Goal: Navigation & Orientation: Go to known website

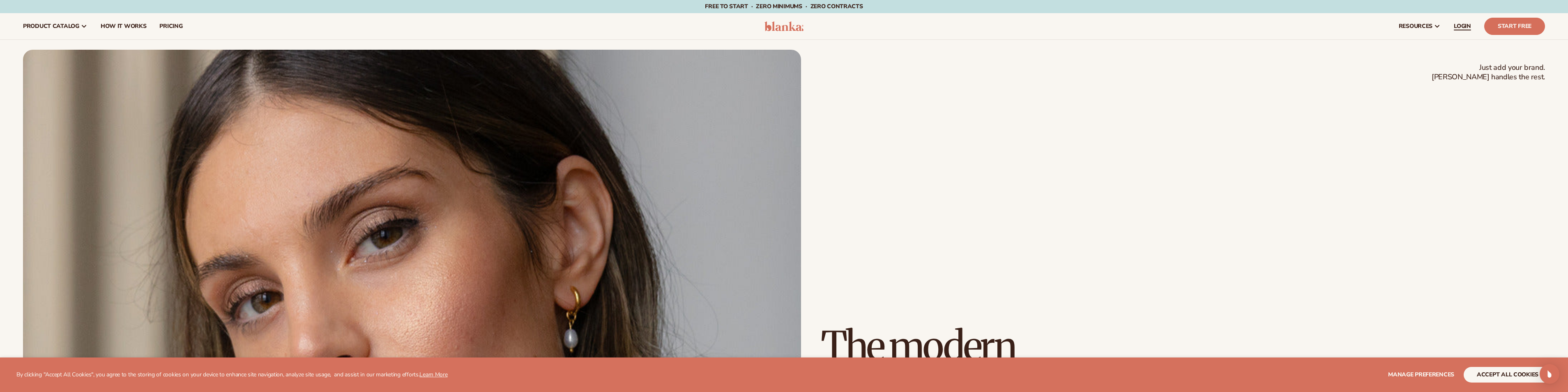
click at [1452, 24] on link "LOGIN" at bounding box center [1462, 26] width 31 height 27
drag, startPoint x: 687, startPoint y: 10, endPoint x: 672, endPoint y: 8, distance: 15.1
click at [687, 10] on div "Free to start · ZERO minimums · ZERO contracts · Free to start · ZERO minimums …" at bounding box center [784, 6] width 1526 height 13
